Goal: Task Accomplishment & Management: Use online tool/utility

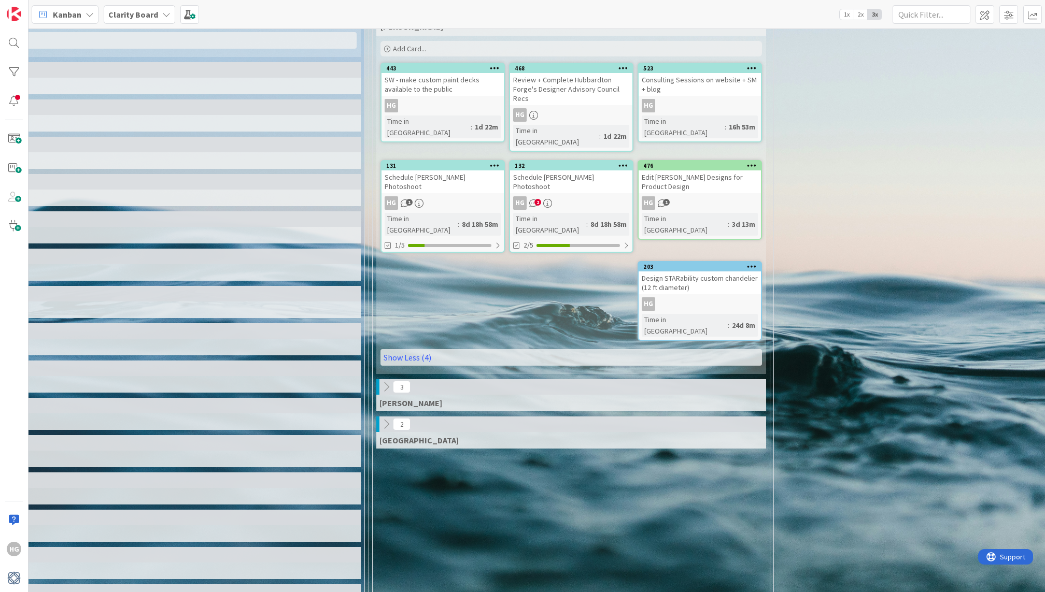
scroll to position [409, 327]
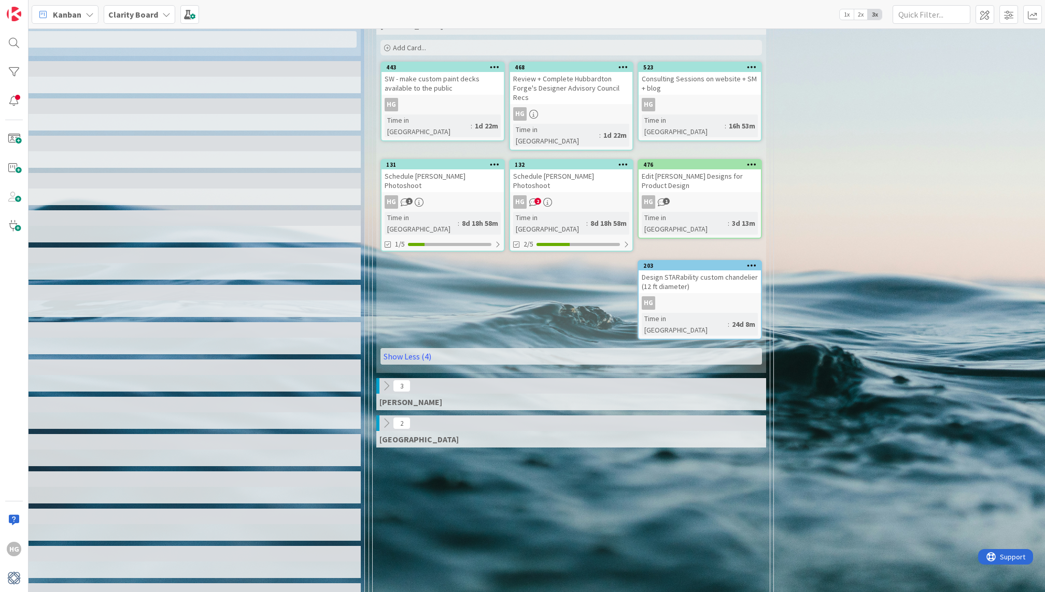
click at [389, 380] on icon at bounding box center [385, 385] width 11 height 11
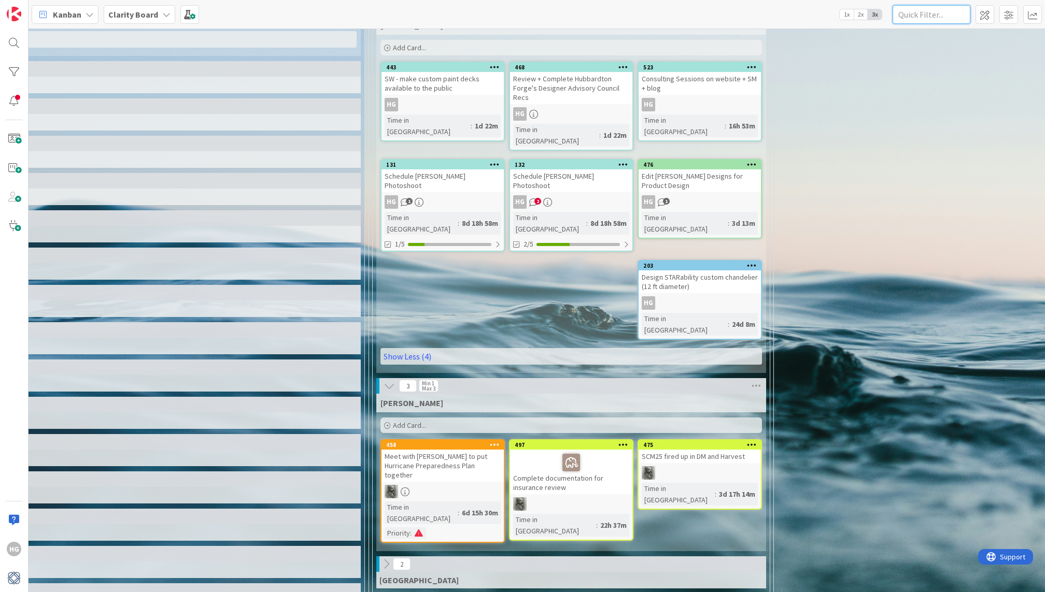
click at [947, 16] on input "text" at bounding box center [932, 14] width 78 height 19
click at [15, 45] on div at bounding box center [14, 43] width 21 height 21
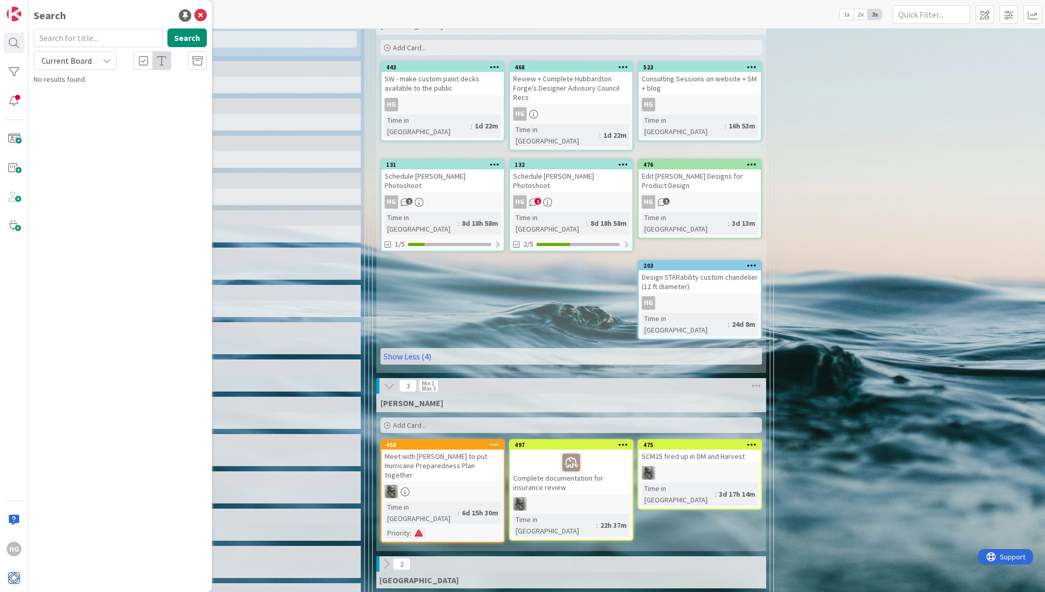
click at [102, 41] on input "text" at bounding box center [99, 38] width 130 height 19
type input "trademark"
click at [188, 36] on button "Search" at bounding box center [186, 38] width 39 height 19
click at [148, 94] on span "Review" at bounding box center [147, 91] width 23 height 9
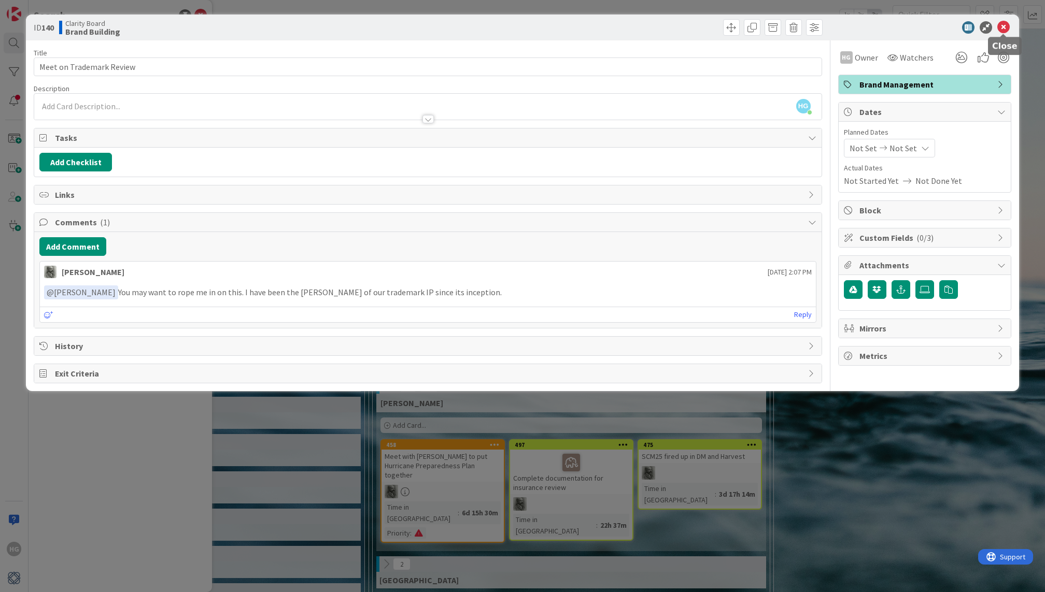
click at [1005, 28] on icon at bounding box center [1003, 27] width 12 height 12
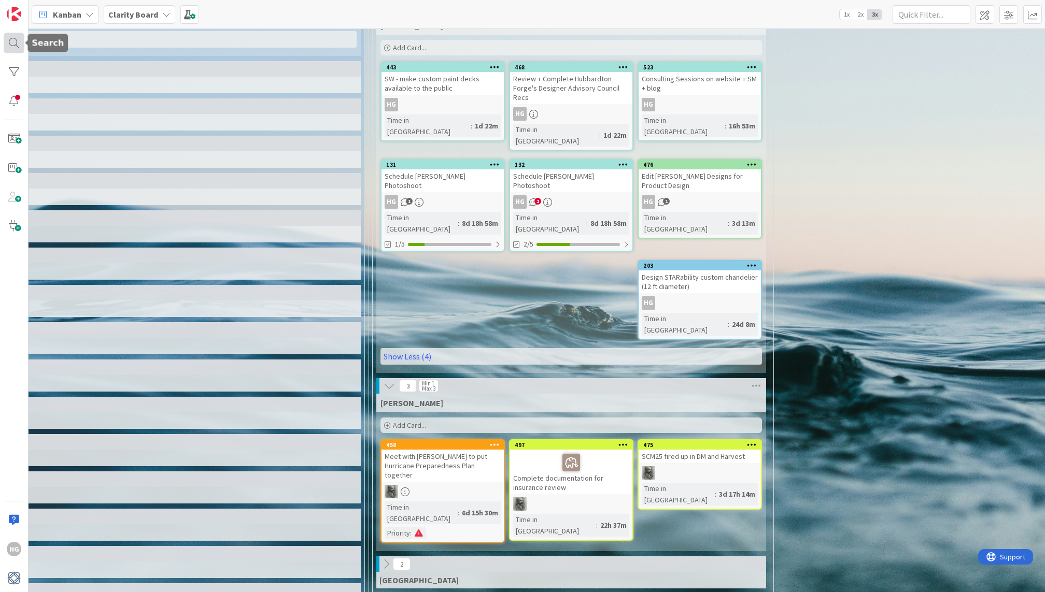
click at [11, 47] on div at bounding box center [14, 43] width 21 height 21
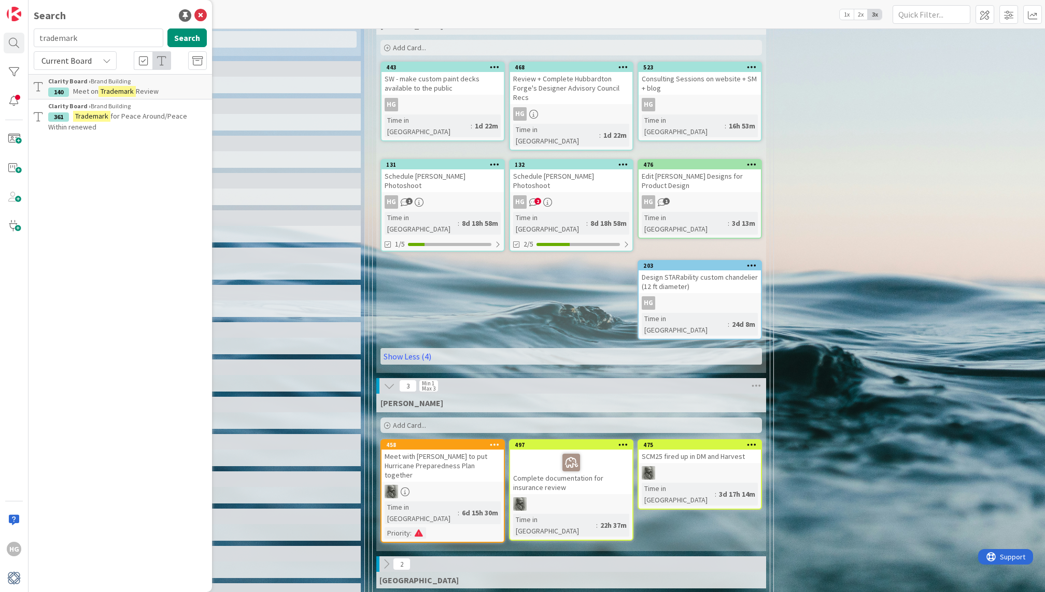
click at [115, 116] on span "for Peace Around/Peace Within renewed" at bounding box center [117, 121] width 139 height 20
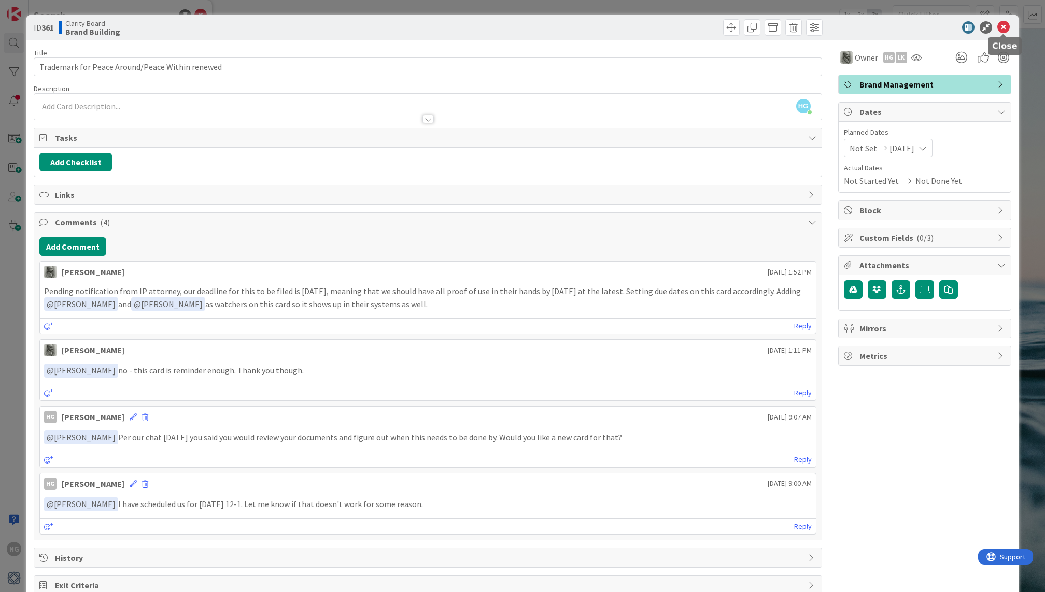
click at [1008, 24] on icon at bounding box center [1003, 27] width 12 height 12
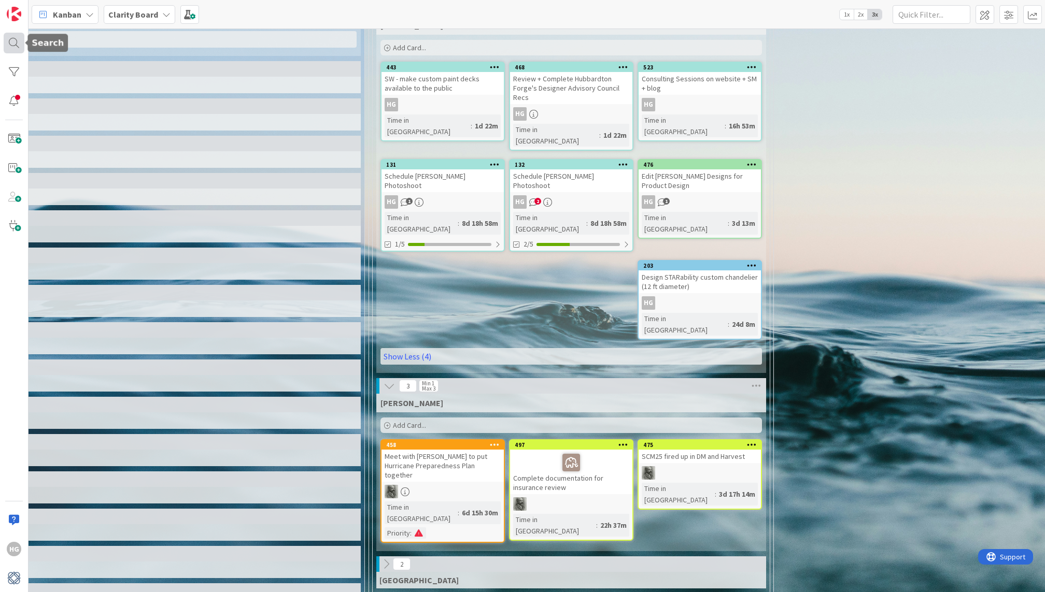
click at [9, 50] on div at bounding box center [14, 43] width 21 height 21
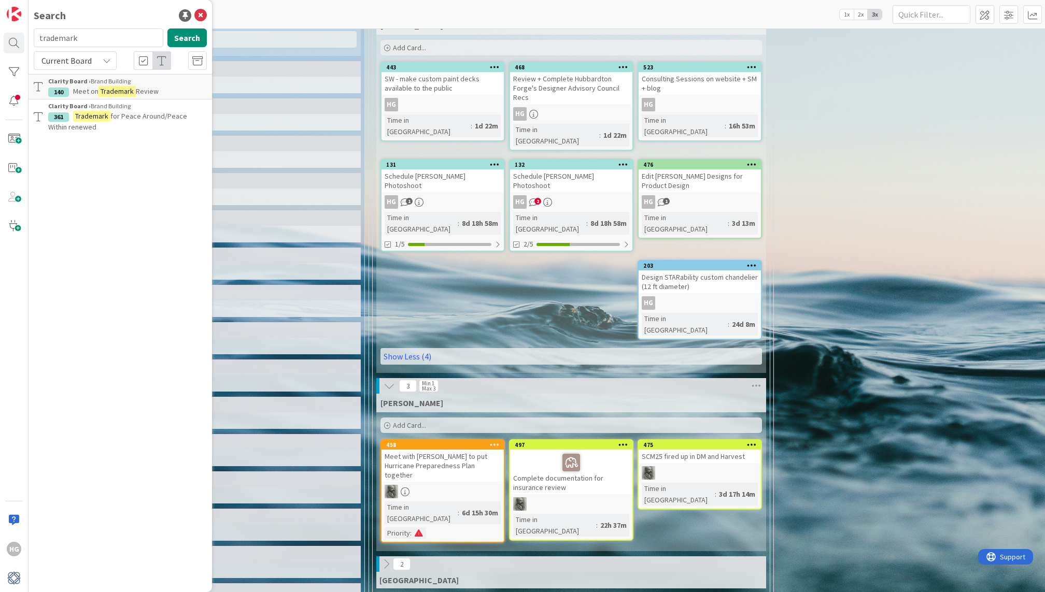
click at [87, 90] on span "Meet on" at bounding box center [85, 91] width 25 height 9
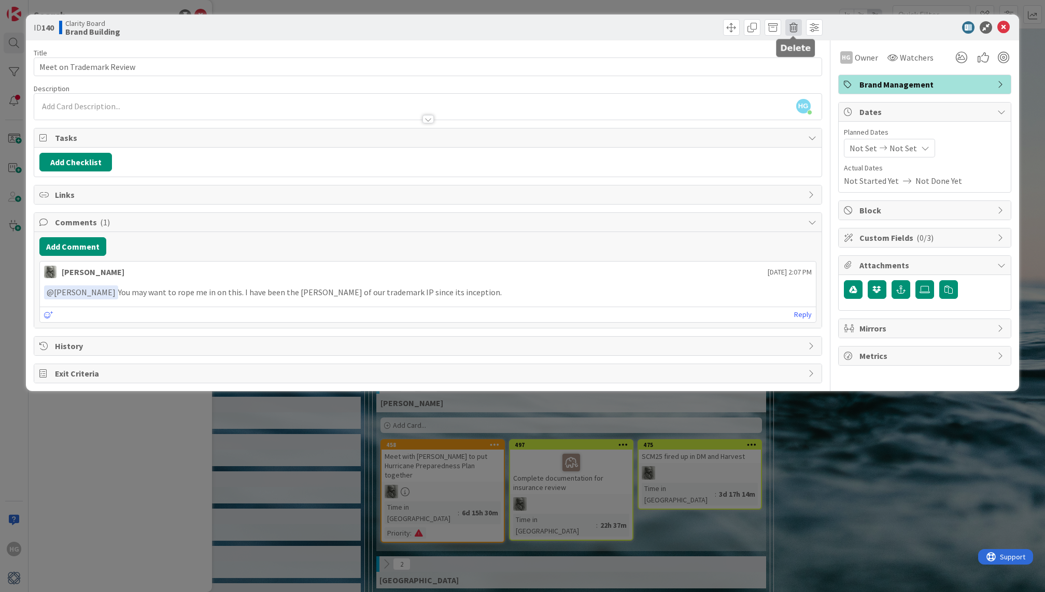
click at [789, 30] on span at bounding box center [793, 27] width 17 height 17
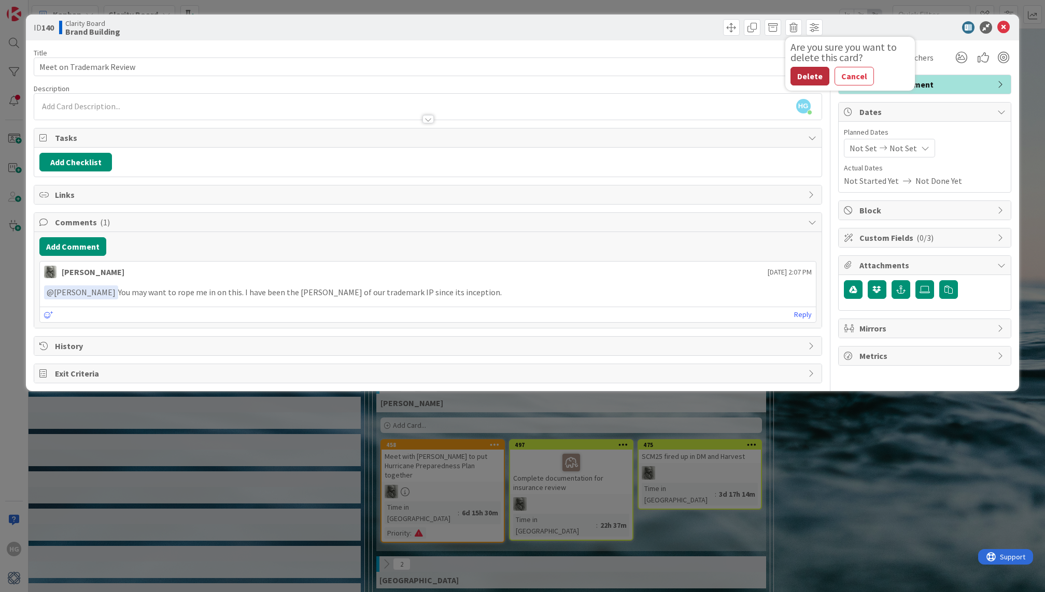
click at [811, 77] on button "Delete" at bounding box center [809, 76] width 39 height 19
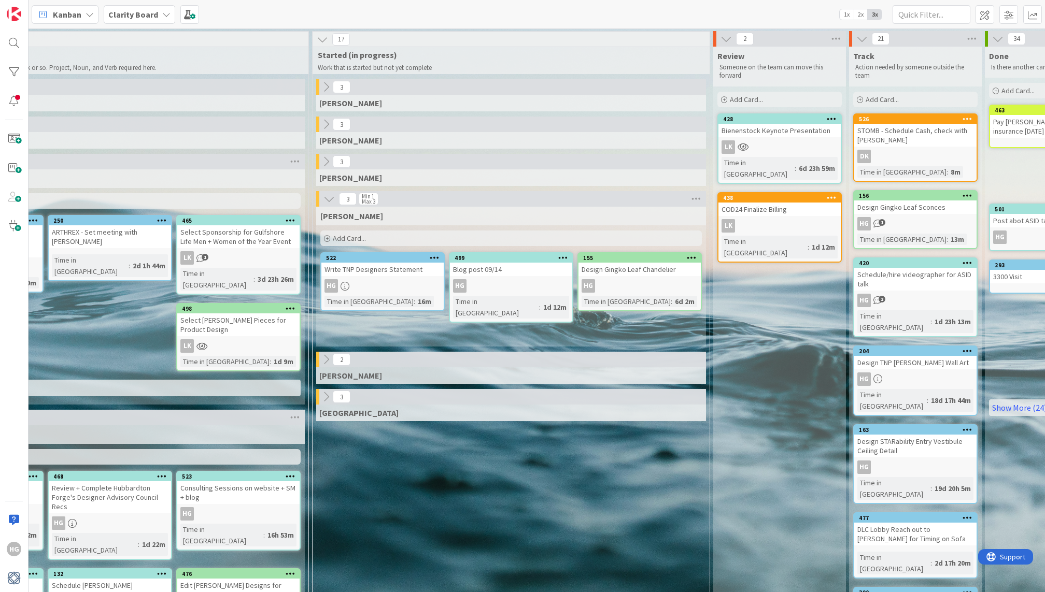
scroll to position [0, 816]
